Goal: Transaction & Acquisition: Purchase product/service

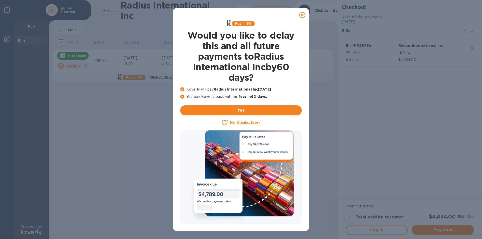
click at [241, 123] on u "No thanks, later" at bounding box center [245, 123] width 30 height 4
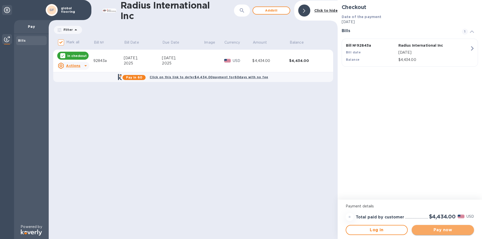
click at [446, 227] on span "Pay now" at bounding box center [443, 230] width 54 height 6
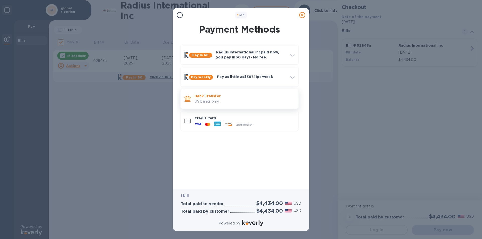
click at [214, 100] on p "US banks only." at bounding box center [245, 101] width 100 height 5
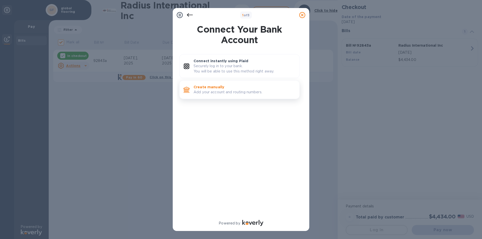
click at [209, 90] on p "Add your account and routing numbers." at bounding box center [245, 92] width 102 height 5
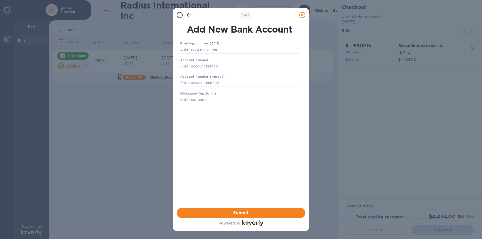
click at [201, 47] on input "text" at bounding box center [239, 50] width 119 height 8
type input "211871015"
click at [184, 72] on input "text" at bounding box center [239, 73] width 119 height 8
type input "1950263192"
click at [200, 90] on input "text" at bounding box center [239, 90] width 119 height 8
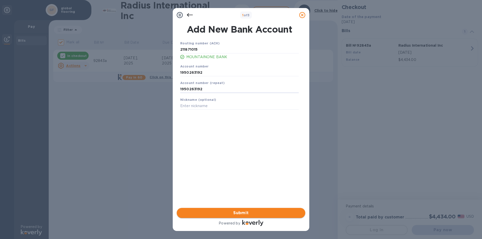
type input "1950263192"
click at [230, 216] on span "Submit" at bounding box center [241, 213] width 121 height 6
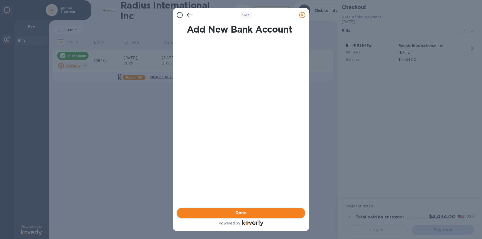
click at [244, 216] on span "Done" at bounding box center [241, 213] width 11 height 6
click at [240, 213] on span "Submit" at bounding box center [241, 213] width 121 height 6
